Goal: Information Seeking & Learning: Learn about a topic

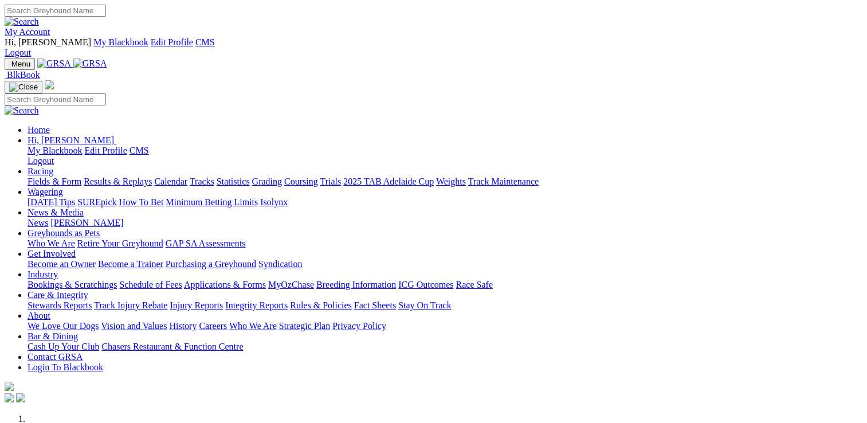
drag, startPoint x: 0, startPoint y: 0, endPoint x: 202, endPoint y: 45, distance: 206.6
click at [53, 166] on link "Racing" at bounding box center [41, 171] width 26 height 10
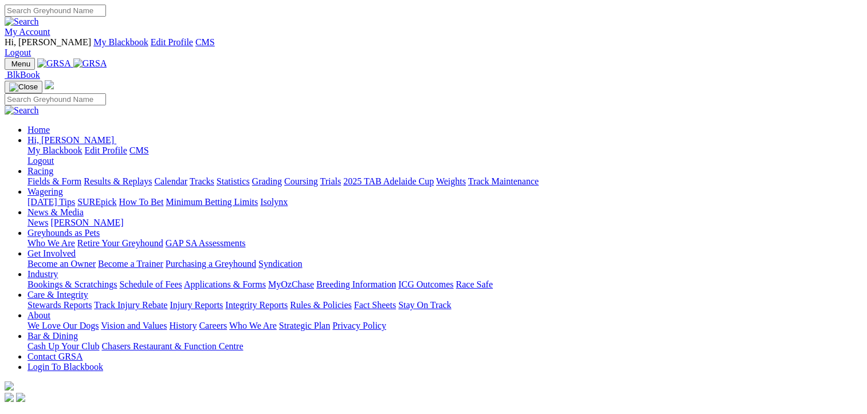
click at [187, 177] on link "Calendar" at bounding box center [170, 182] width 33 height 10
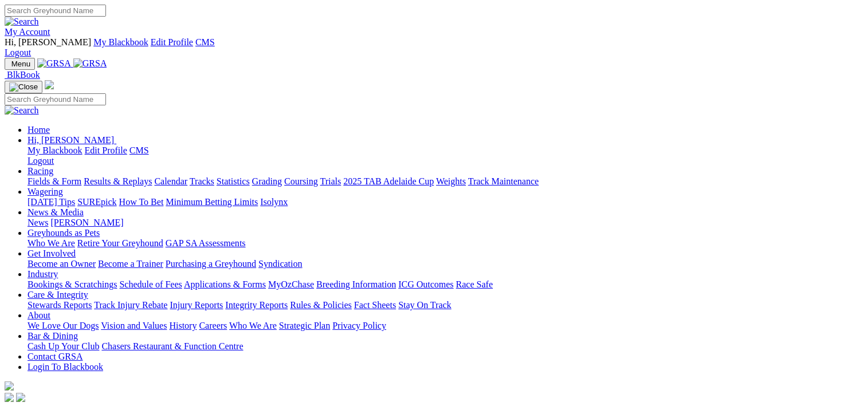
click at [187, 177] on link "Calendar" at bounding box center [170, 182] width 33 height 10
